Goal: Information Seeking & Learning: Understand process/instructions

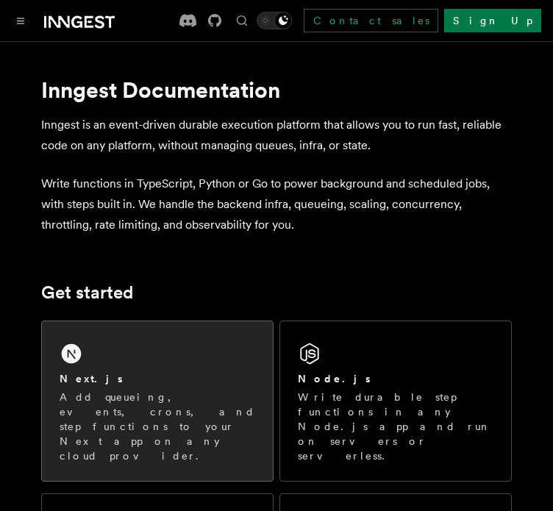
click at [108, 352] on div "Next.js Add queueing, events, crons, and step functions to your Next app on any…" at bounding box center [157, 402] width 231 height 160
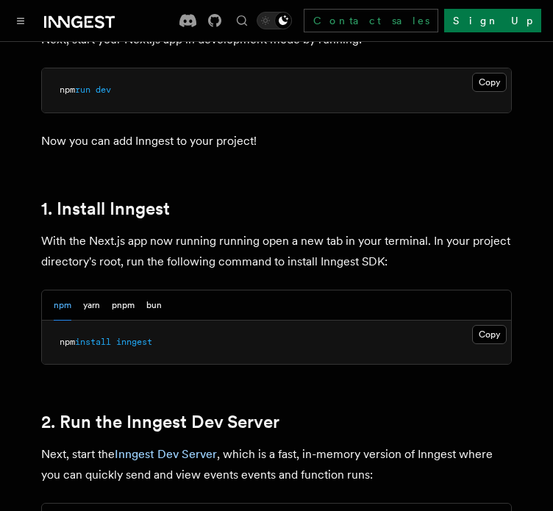
scroll to position [858, 0]
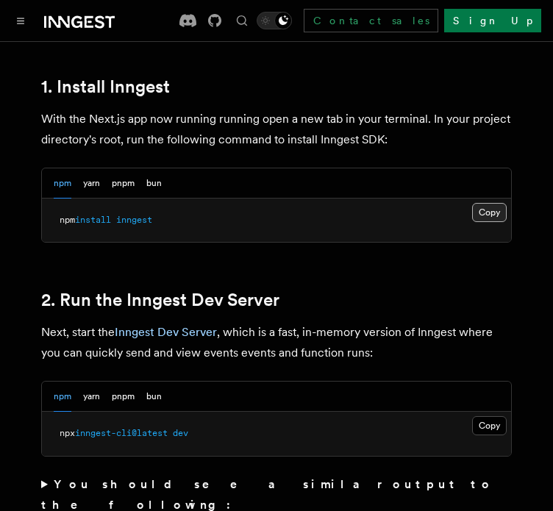
click at [500, 203] on button "Copy Copied" at bounding box center [489, 212] width 35 height 19
click at [488, 416] on button "Copy Copied" at bounding box center [489, 425] width 35 height 19
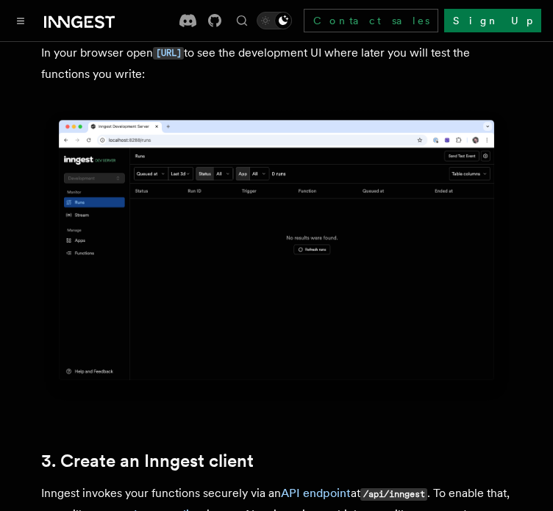
scroll to position [1717, 0]
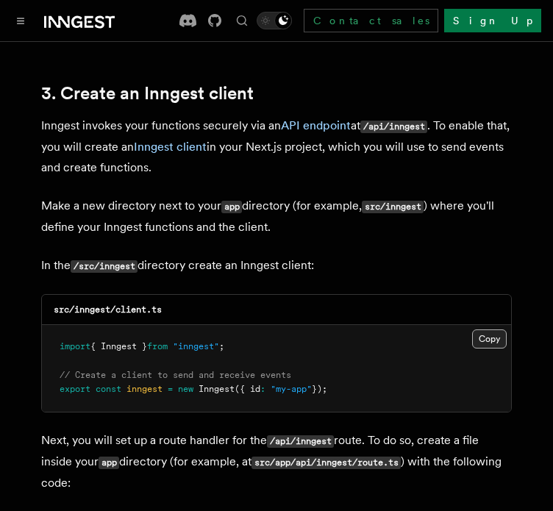
click at [485, 330] on button "Copy Copied" at bounding box center [489, 339] width 35 height 19
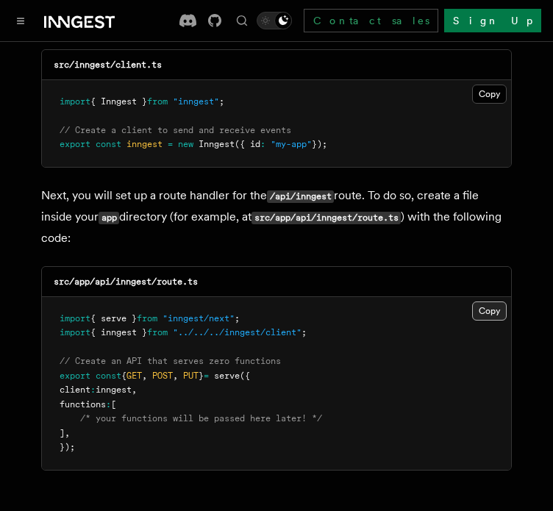
click at [475, 302] on button "Copy Copied" at bounding box center [489, 311] width 35 height 19
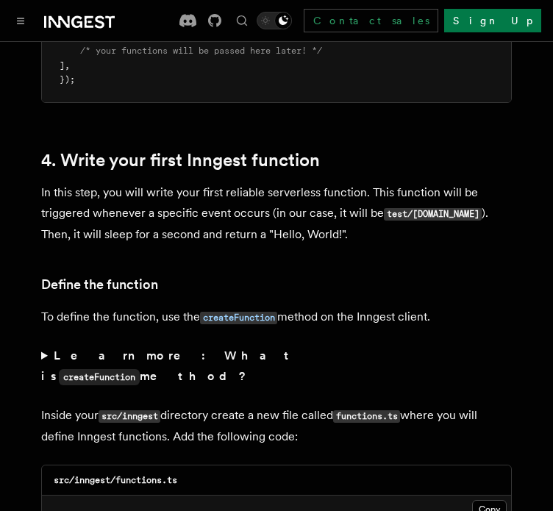
scroll to position [2575, 0]
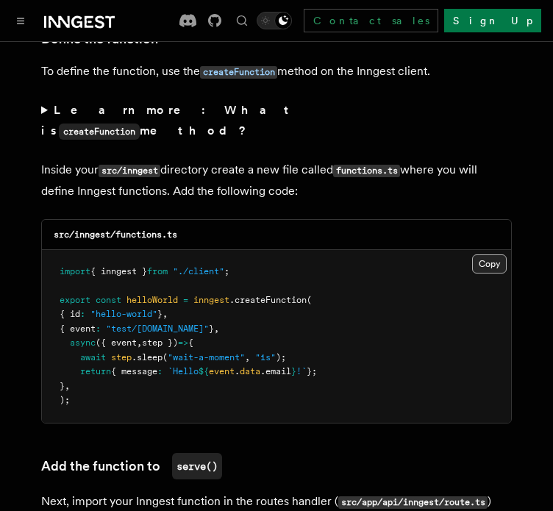
click at [500, 255] on button "Copy Copied" at bounding box center [489, 264] width 35 height 19
